Goal: Task Accomplishment & Management: Use online tool/utility

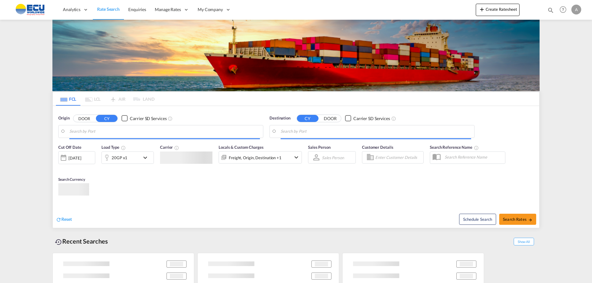
click at [265, 91] on img at bounding box center [295, 55] width 487 height 71
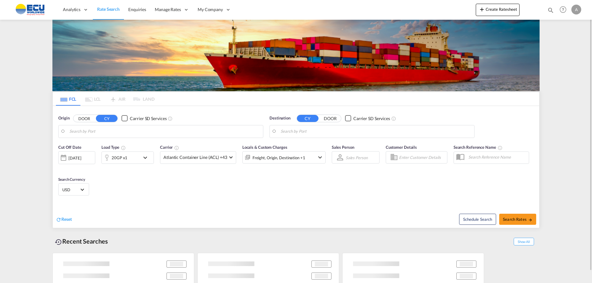
type input "[GEOGRAPHIC_DATA], [GEOGRAPHIC_DATA], USPEF"
type input "Georgetown, GYGEO"
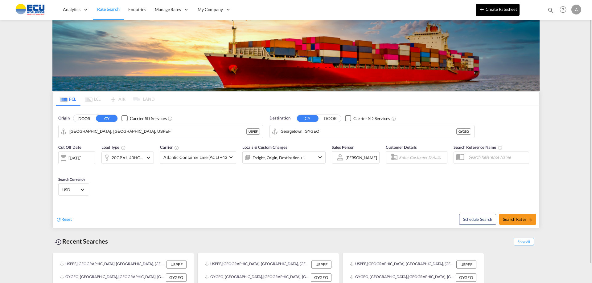
click at [493, 9] on button "Create Ratesheet" at bounding box center [497, 10] width 44 height 12
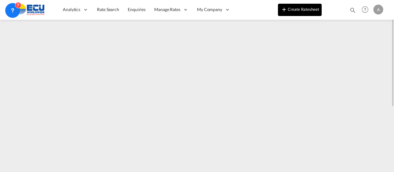
click at [300, 6] on button "Create Ratesheet" at bounding box center [300, 10] width 44 height 12
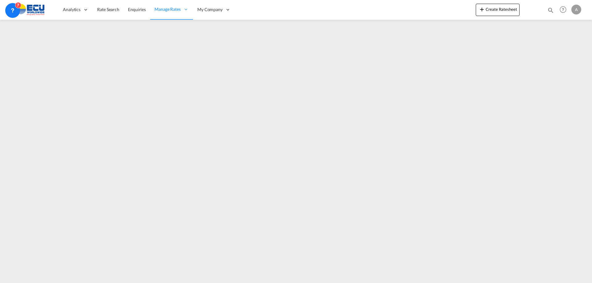
click at [574, 11] on div "A" at bounding box center [576, 10] width 10 height 10
click at [565, 47] on button "Logout" at bounding box center [569, 47] width 40 height 12
